Goal: Task Accomplishment & Management: Manage account settings

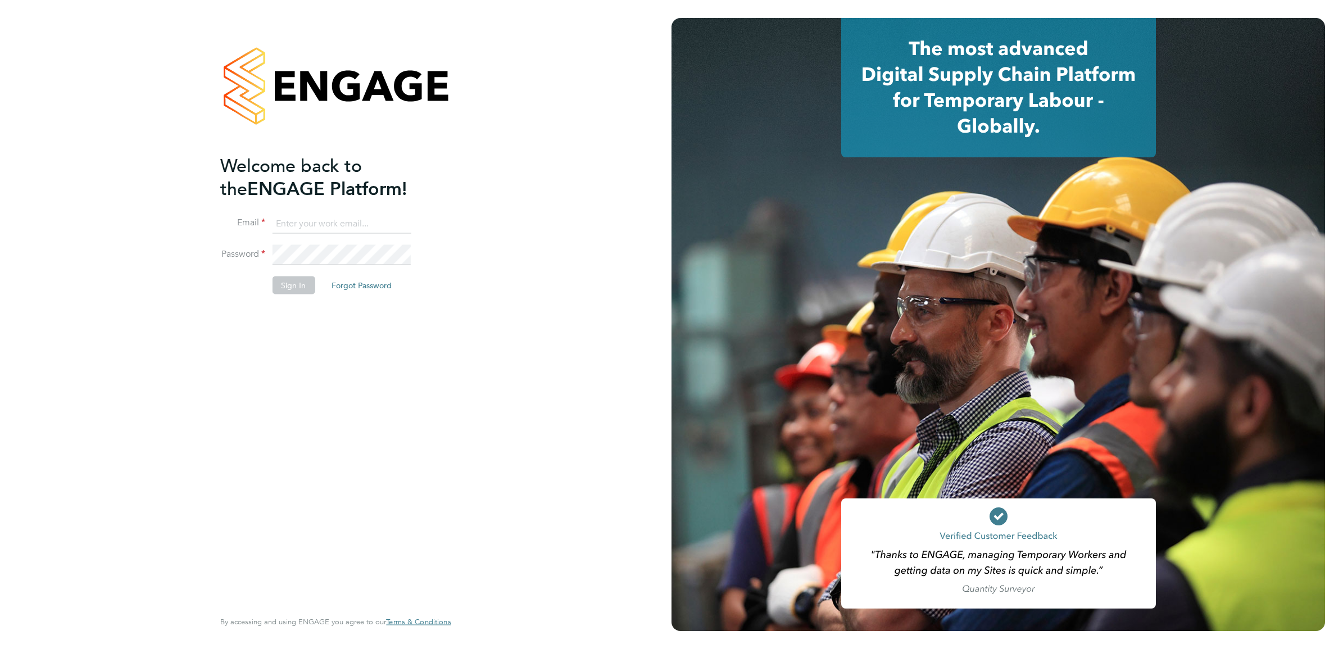
type input "charlie.hughes@cpplc.com"
click at [279, 340] on div "Welcome back to the ENGAGE Platform! Email charlie.hughes@cpplc.com Password Si…" at bounding box center [329, 380] width 219 height 453
click at [291, 288] on button "Sign In" at bounding box center [293, 285] width 43 height 18
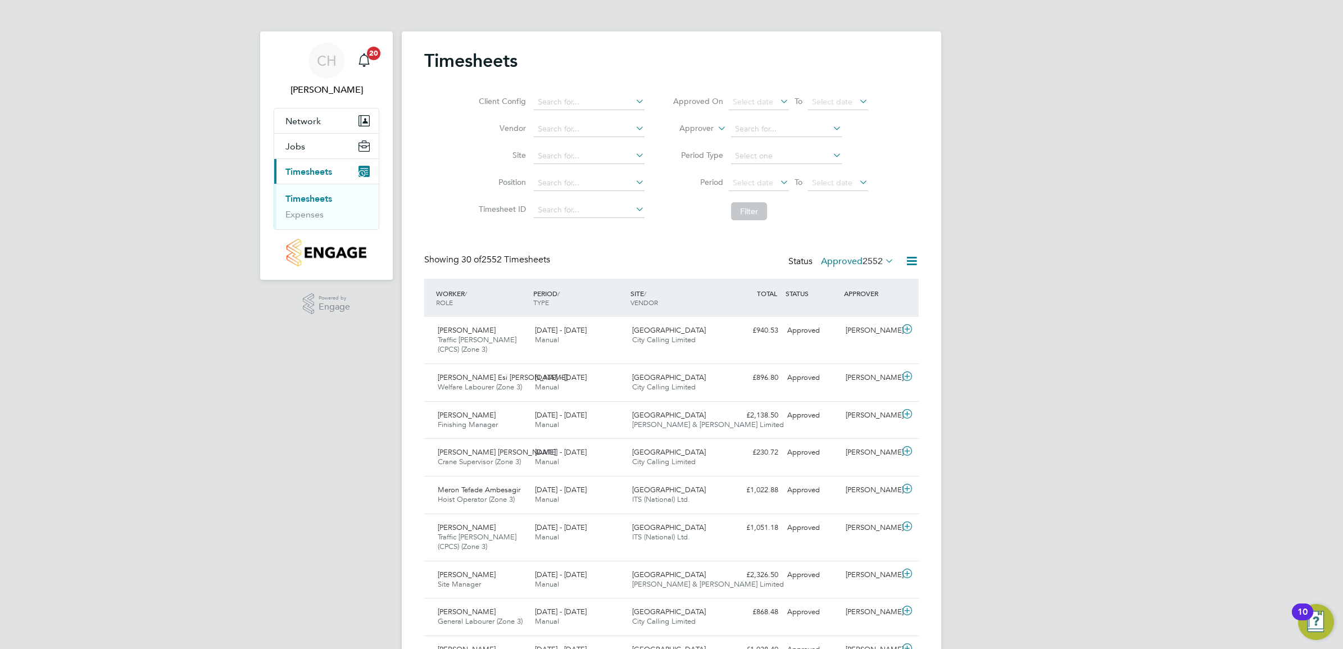
click at [880, 262] on span "2552" at bounding box center [872, 261] width 20 height 11
click at [866, 315] on li "Submitted" at bounding box center [842, 313] width 52 height 16
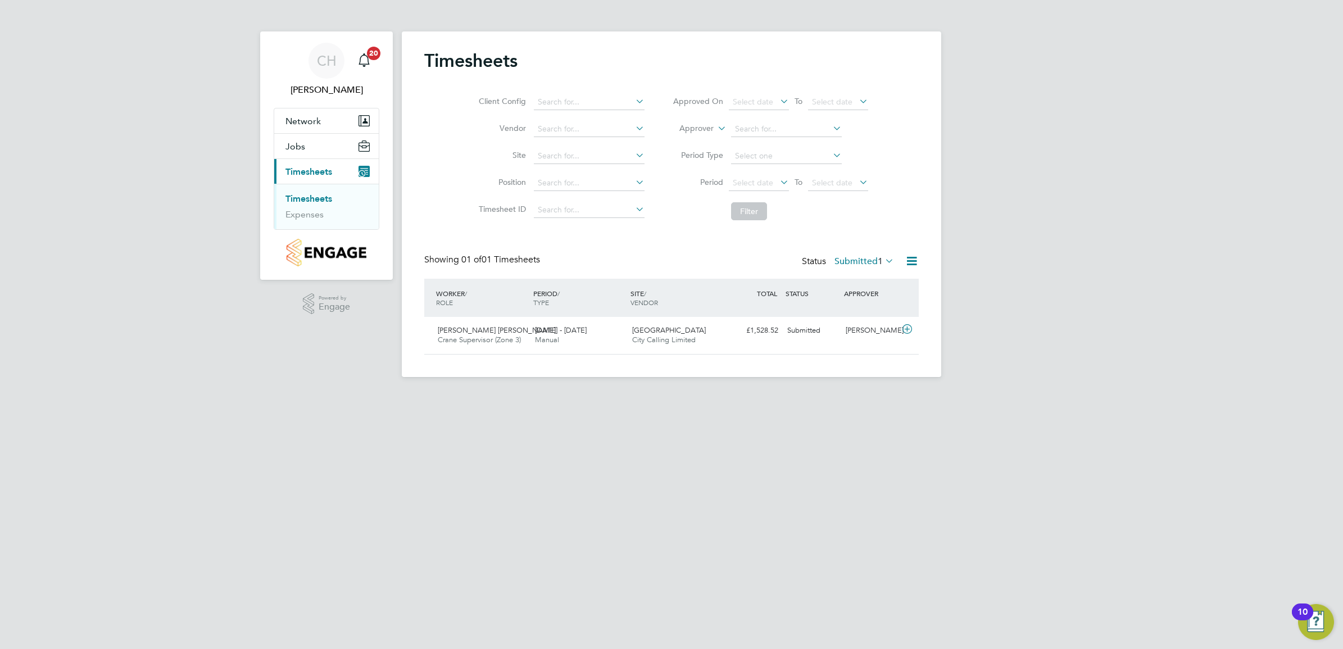
click at [867, 263] on label "Submitted 1" at bounding box center [864, 261] width 60 height 11
click at [849, 383] on li "Cancelled" at bounding box center [849, 387] width 52 height 16
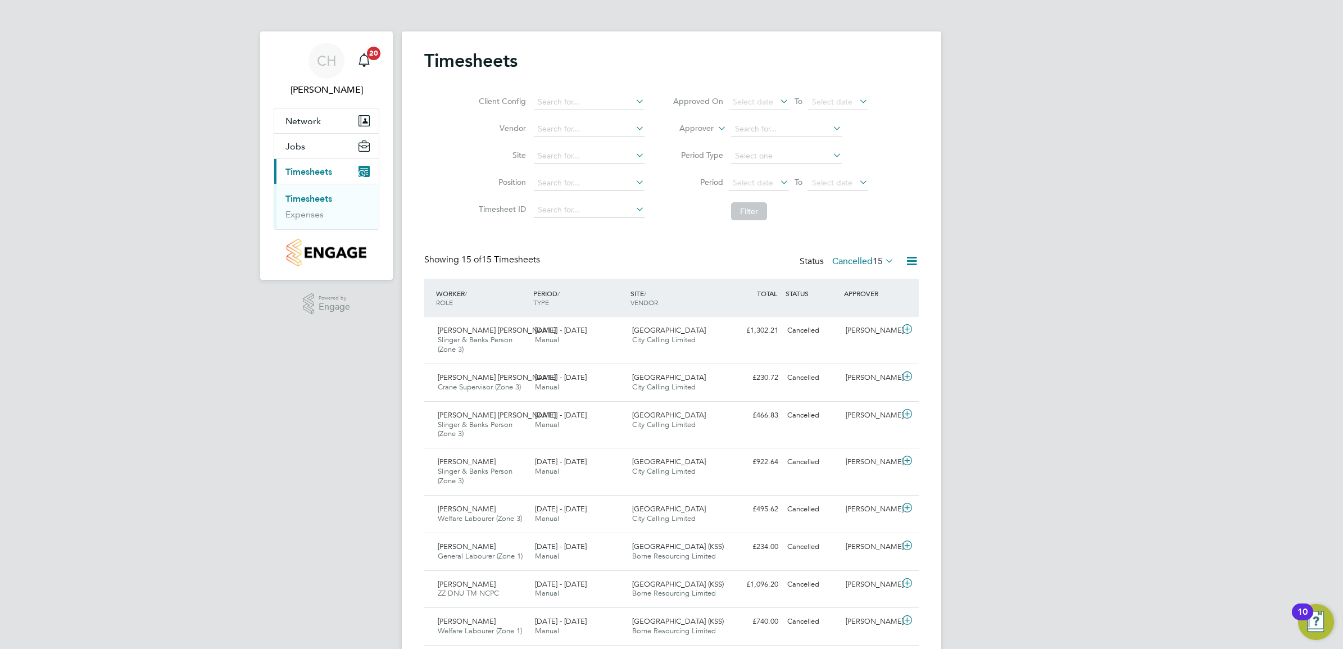
click at [865, 270] on div "Status Cancelled 15" at bounding box center [847, 262] width 97 height 16
click at [875, 265] on span "15" at bounding box center [877, 261] width 10 height 11
click at [852, 312] on li "Submitted" at bounding box center [848, 313] width 52 height 16
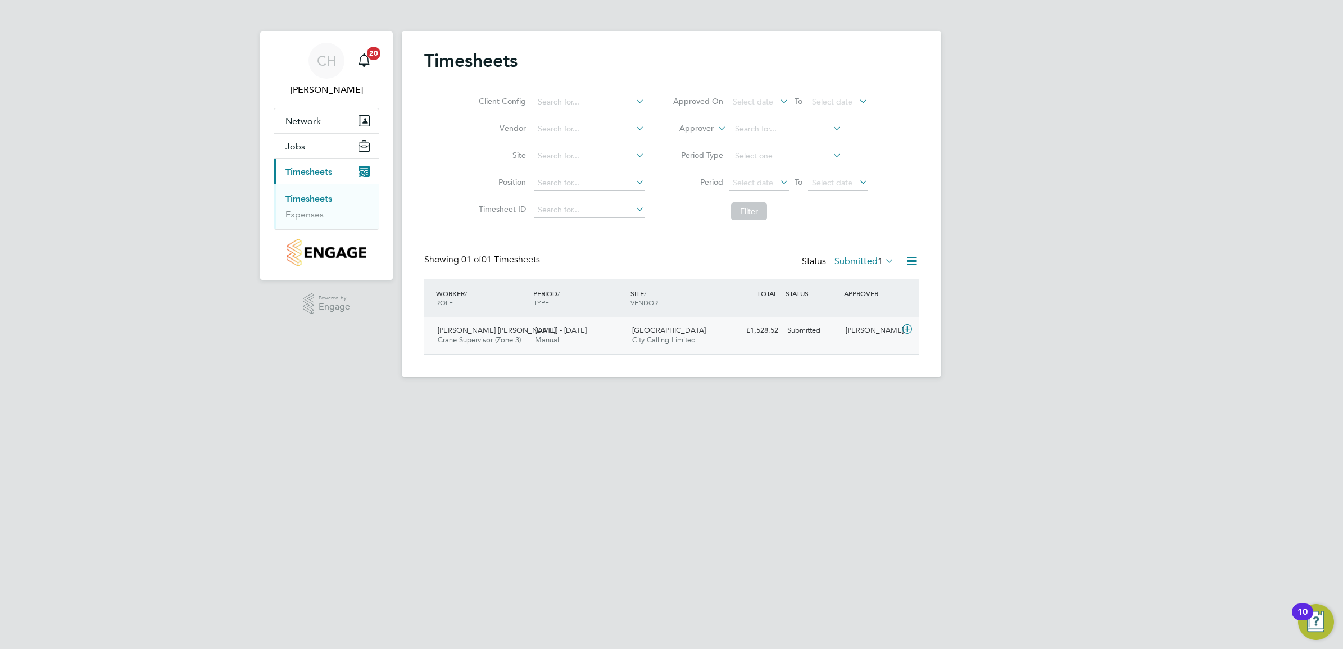
click at [786, 335] on div "Submitted" at bounding box center [812, 330] width 58 height 19
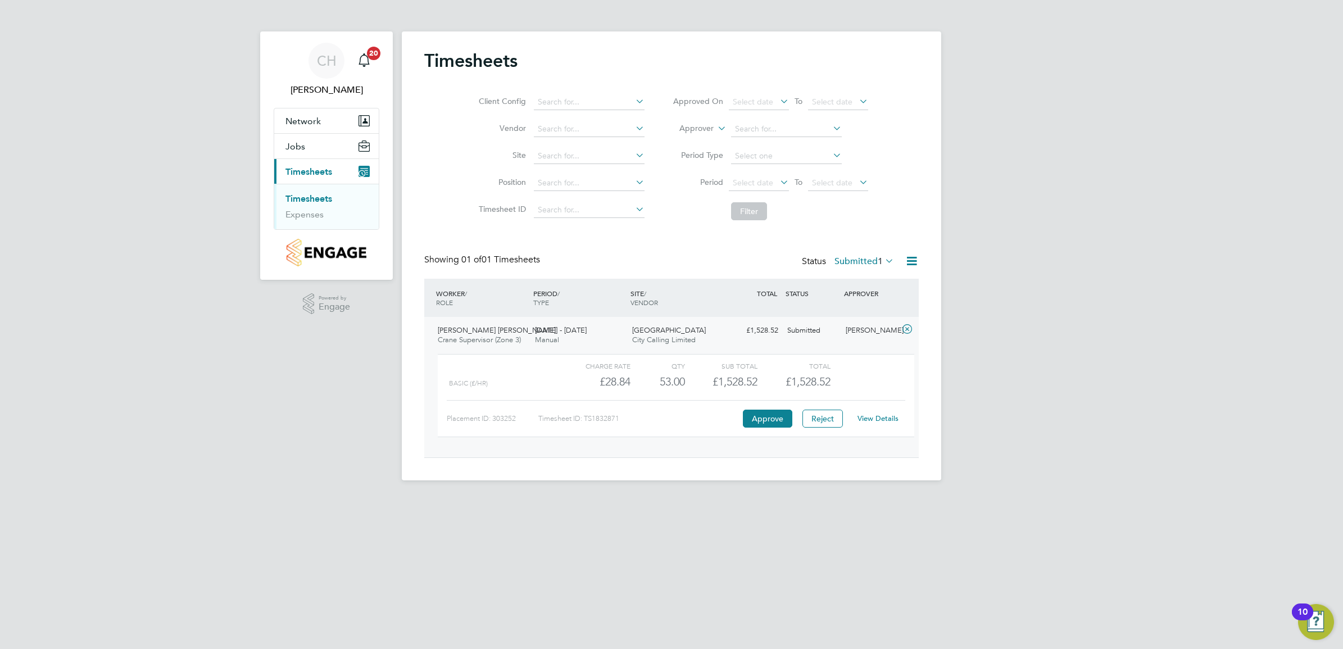
click at [876, 423] on link "View Details" at bounding box center [877, 418] width 41 height 10
click at [307, 217] on link "Expenses" at bounding box center [304, 214] width 38 height 11
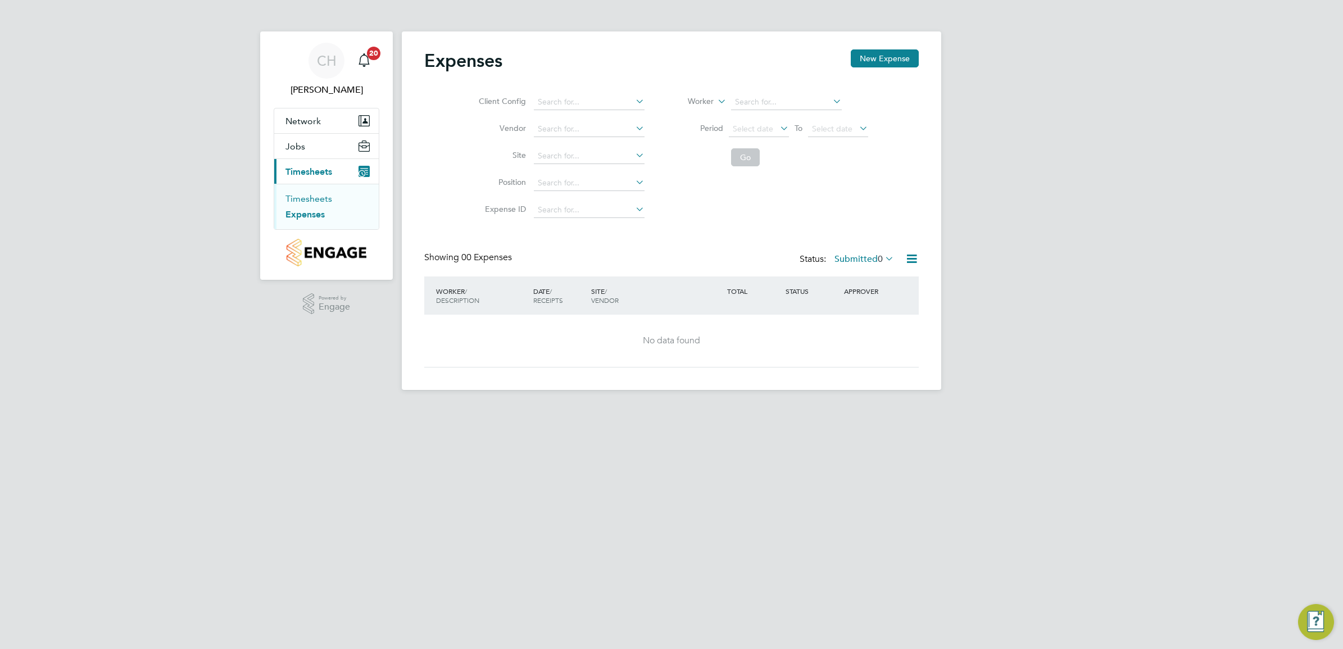
click at [307, 197] on link "Timesheets" at bounding box center [308, 198] width 47 height 11
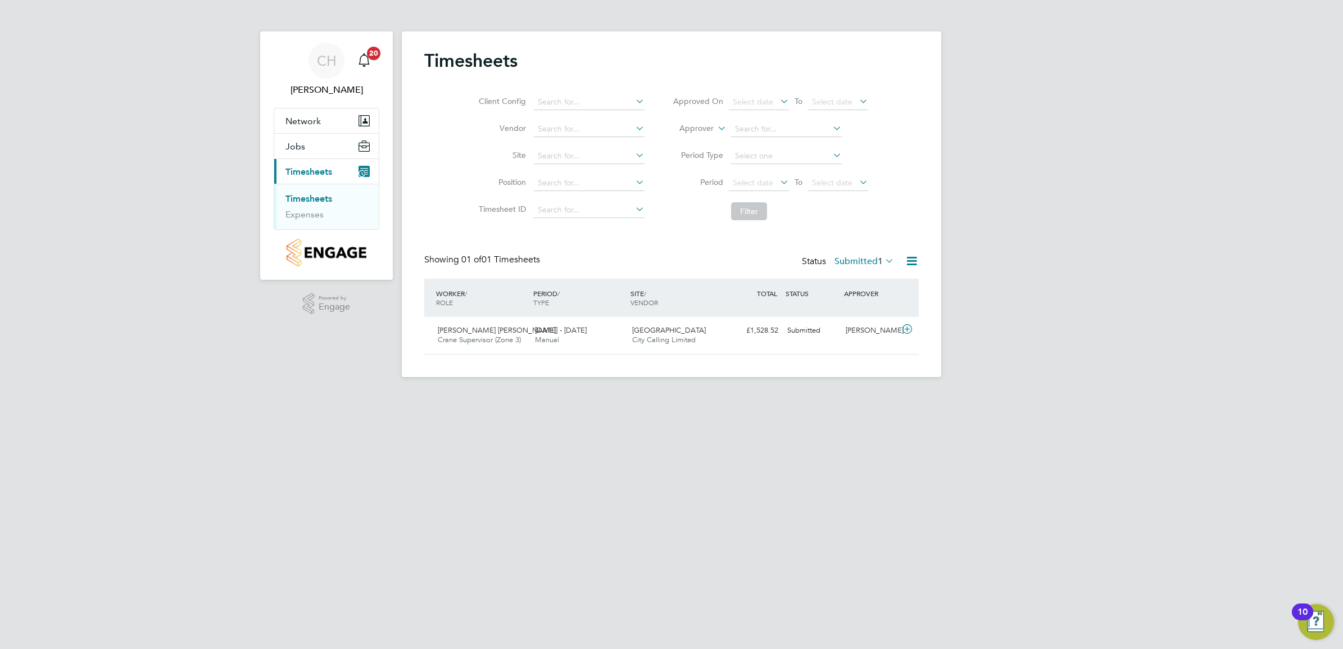
click at [870, 269] on div "Status Submitted 1" at bounding box center [849, 262] width 94 height 16
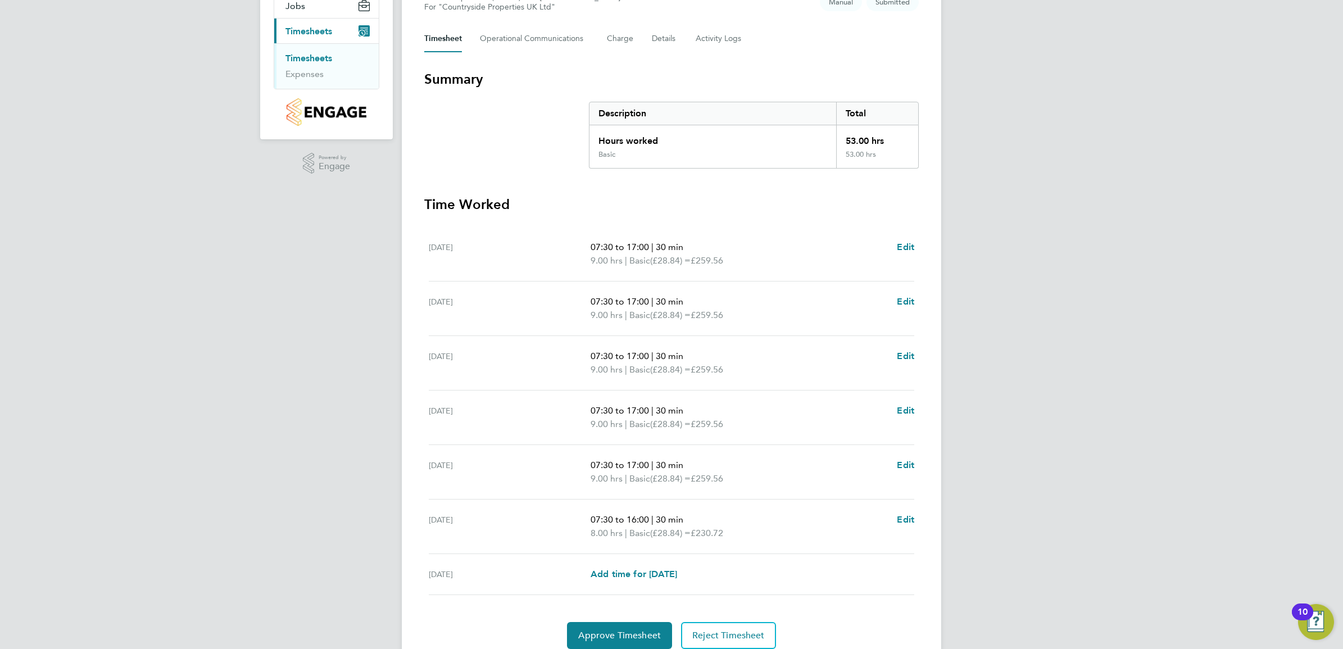
scroll to position [187, 0]
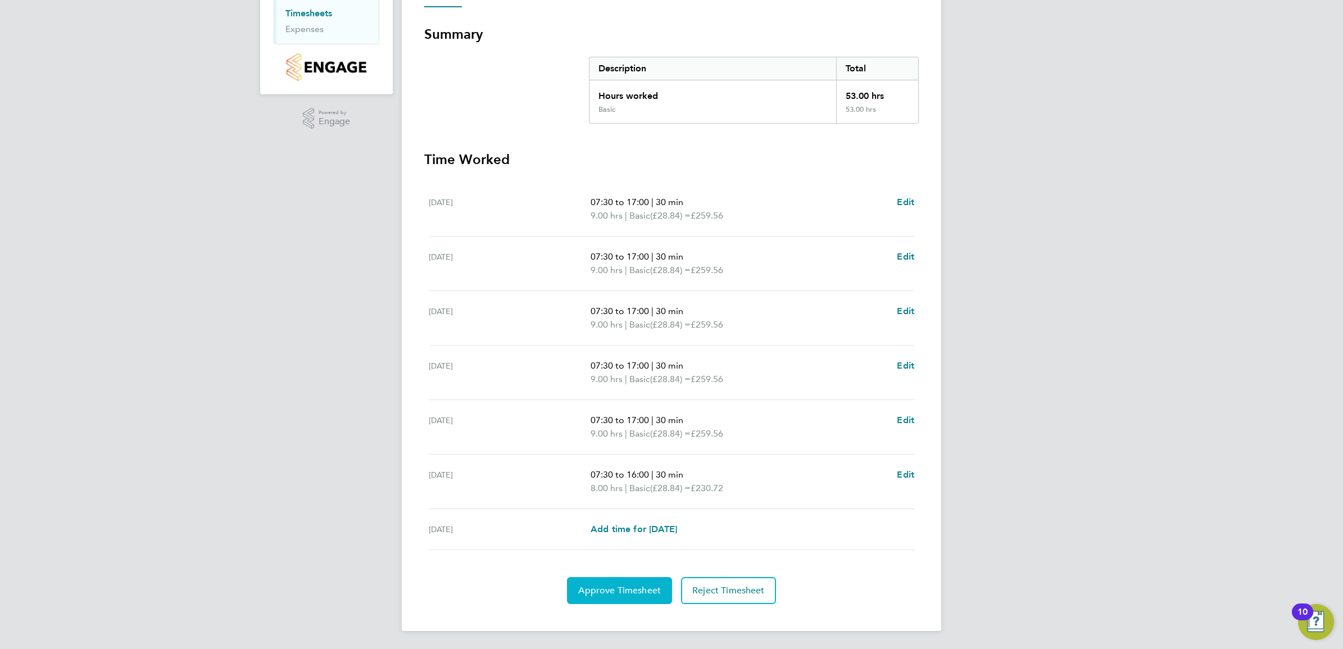
click at [617, 585] on span "Approve Timesheet" at bounding box center [619, 590] width 83 height 11
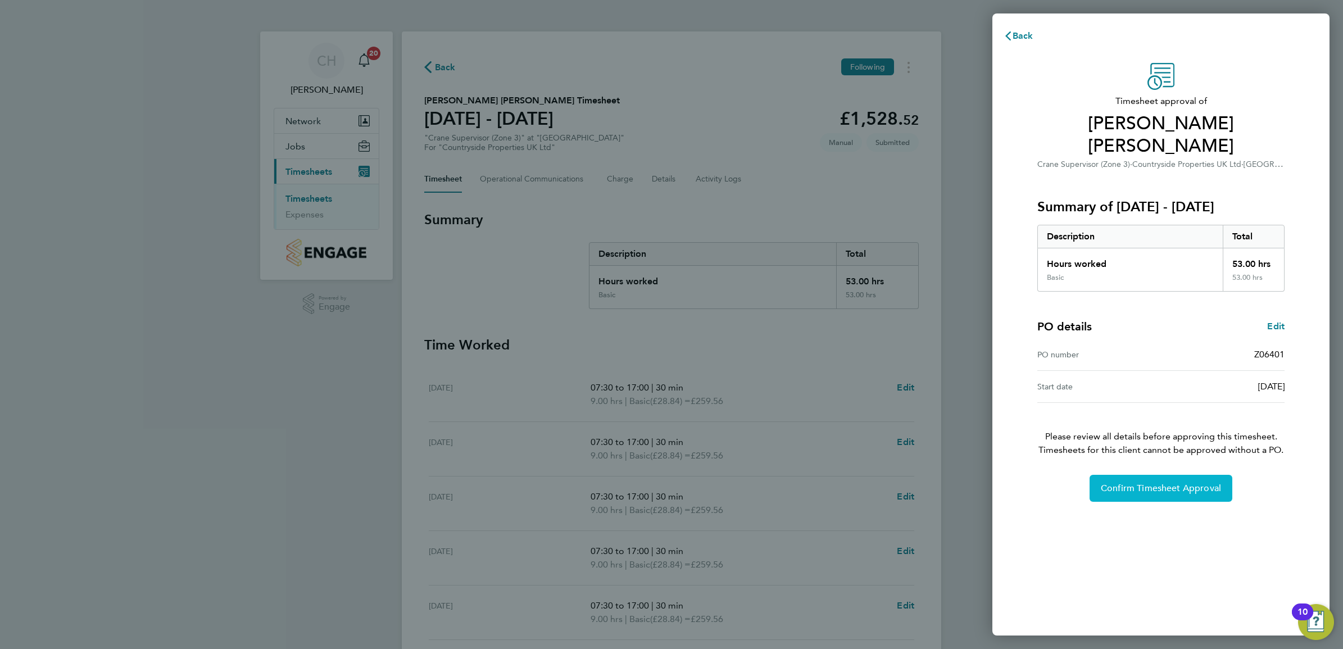
click at [1161, 483] on span "Confirm Timesheet Approval" at bounding box center [1160, 488] width 120 height 11
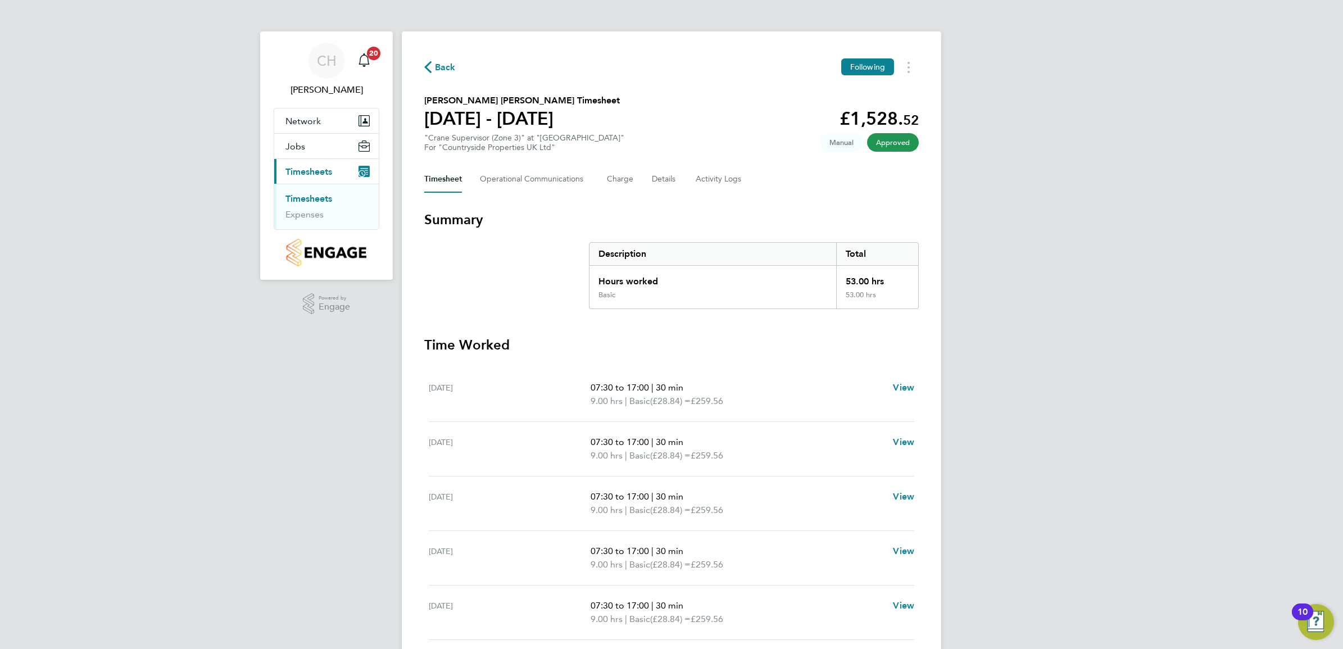
click at [317, 198] on link "Timesheets" at bounding box center [308, 198] width 47 height 11
